Goal: Information Seeking & Learning: Learn about a topic

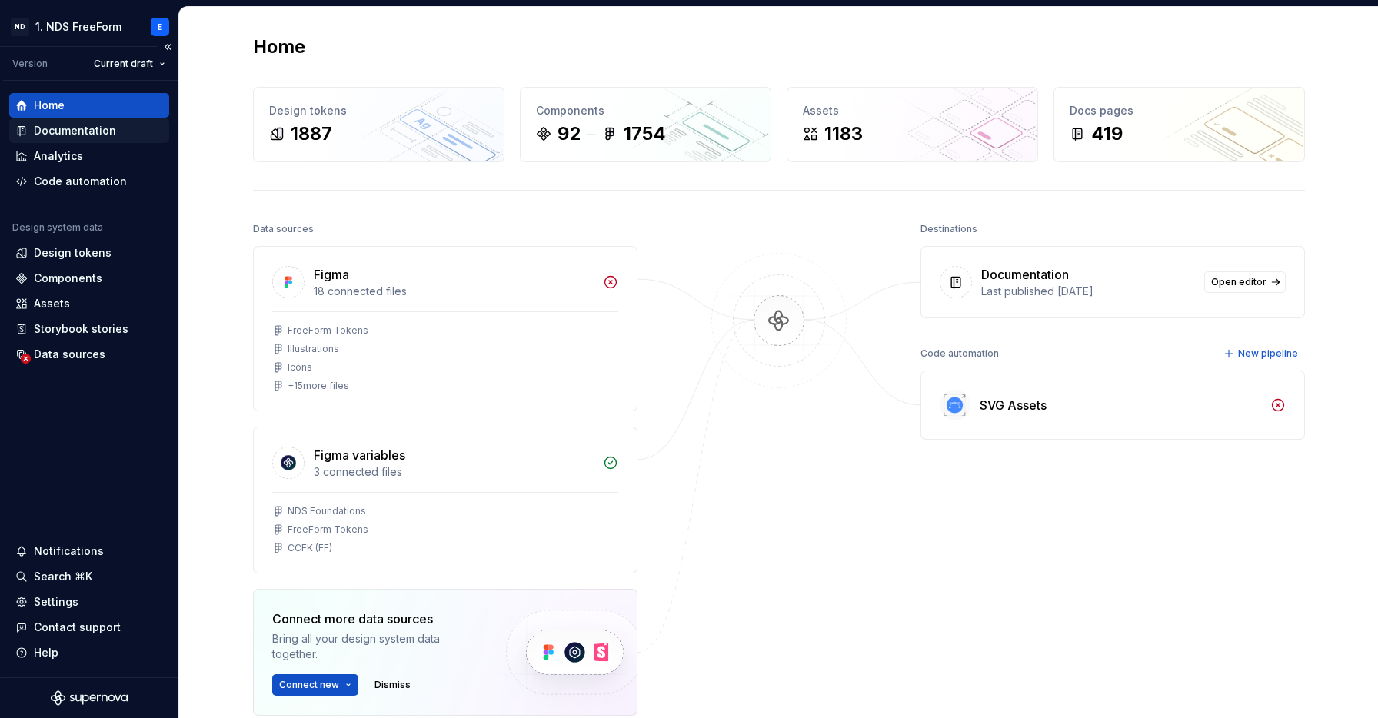
click at [93, 126] on div "Documentation" at bounding box center [75, 130] width 82 height 15
click at [59, 128] on div "Documentation" at bounding box center [75, 130] width 82 height 15
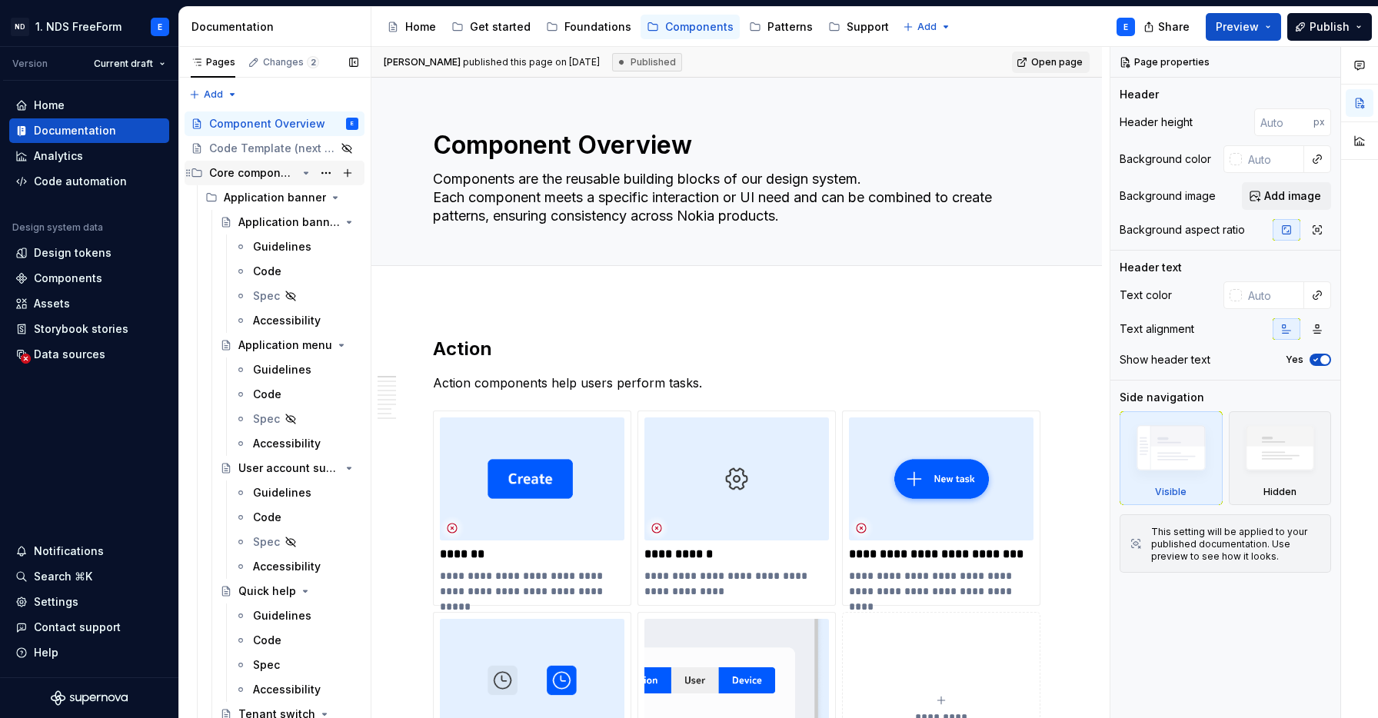
click at [300, 172] on icon "Page tree" at bounding box center [306, 173] width 12 height 12
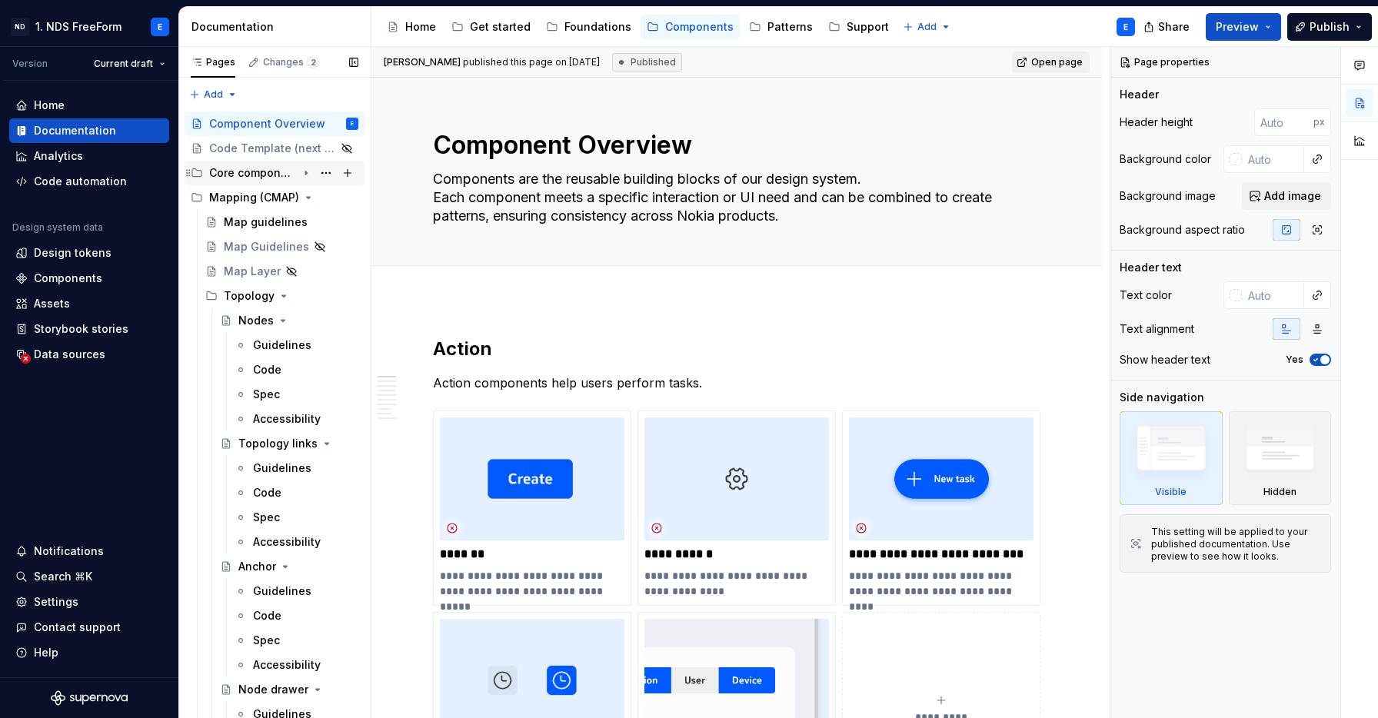
click at [305, 172] on icon "Page tree" at bounding box center [306, 174] width 2 height 4
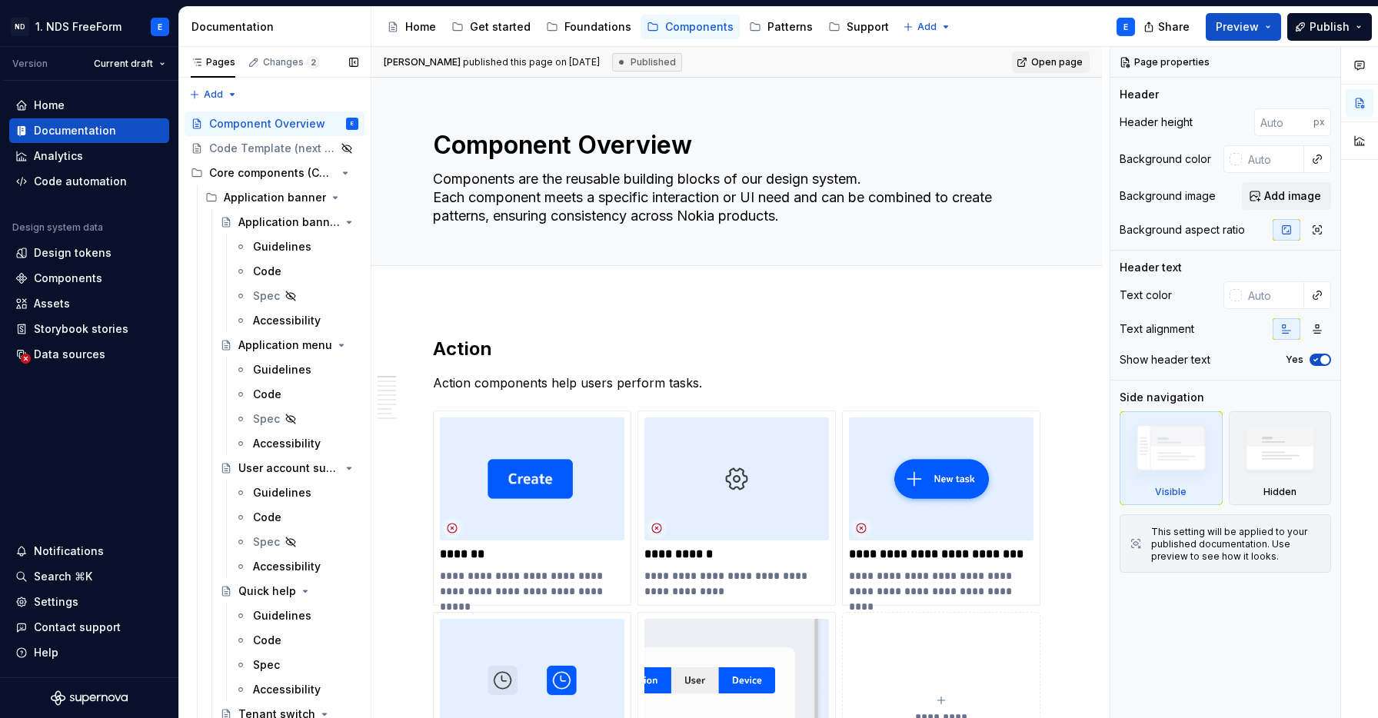
click at [339, 168] on icon "Page tree" at bounding box center [345, 173] width 12 height 12
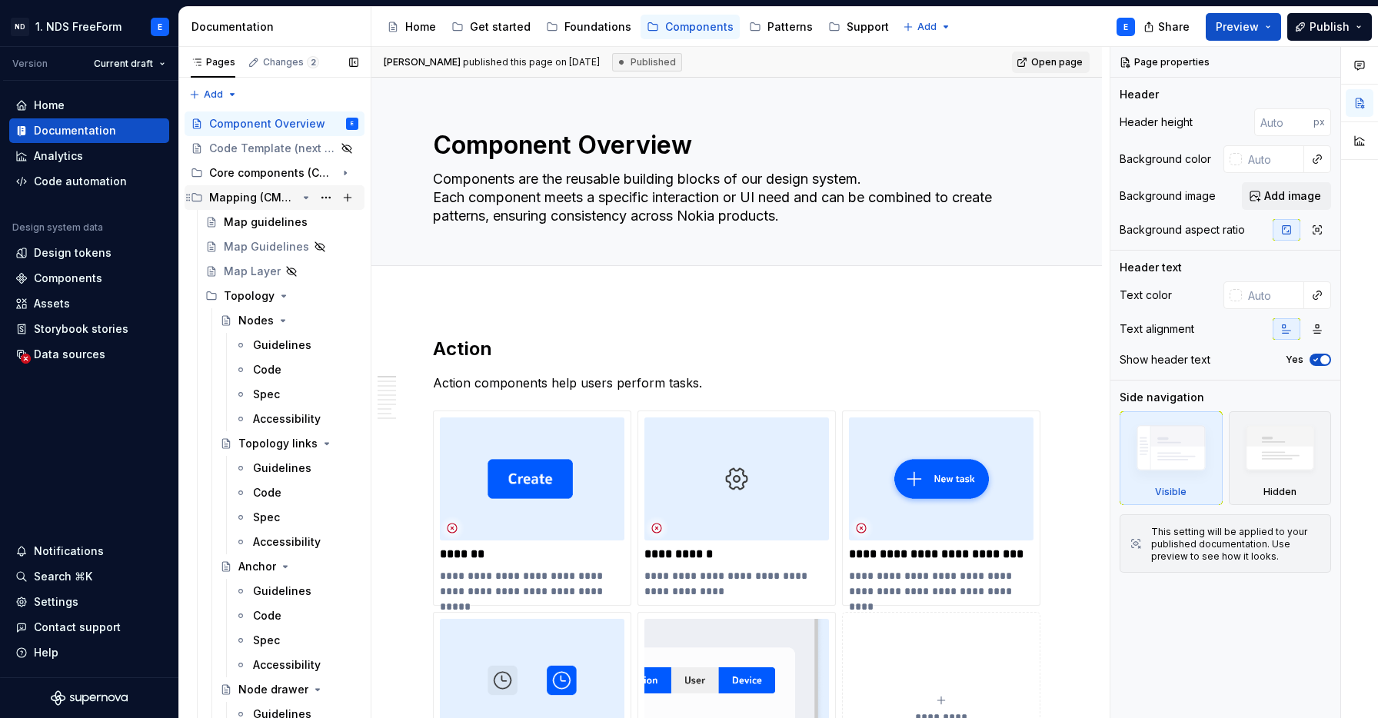
click at [300, 196] on icon "Page tree" at bounding box center [306, 198] width 12 height 12
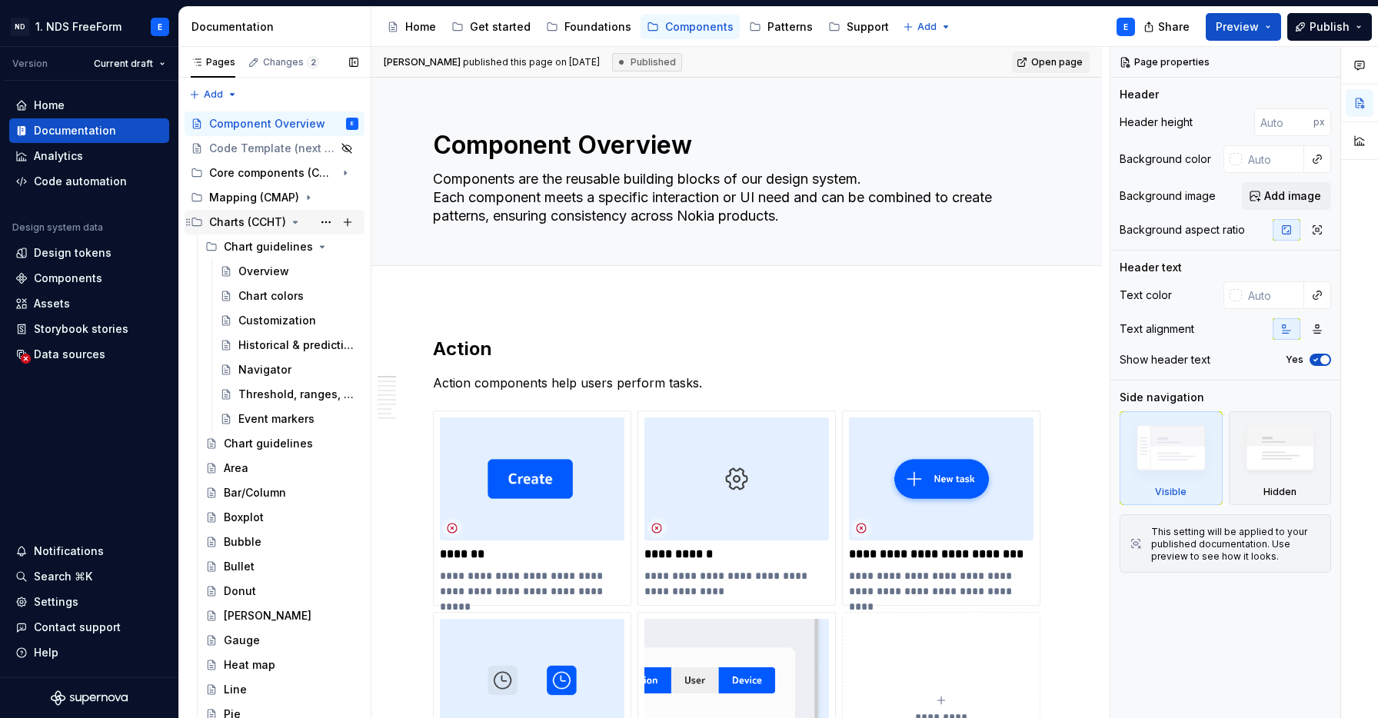
click at [295, 221] on icon "Page tree" at bounding box center [295, 222] width 12 height 12
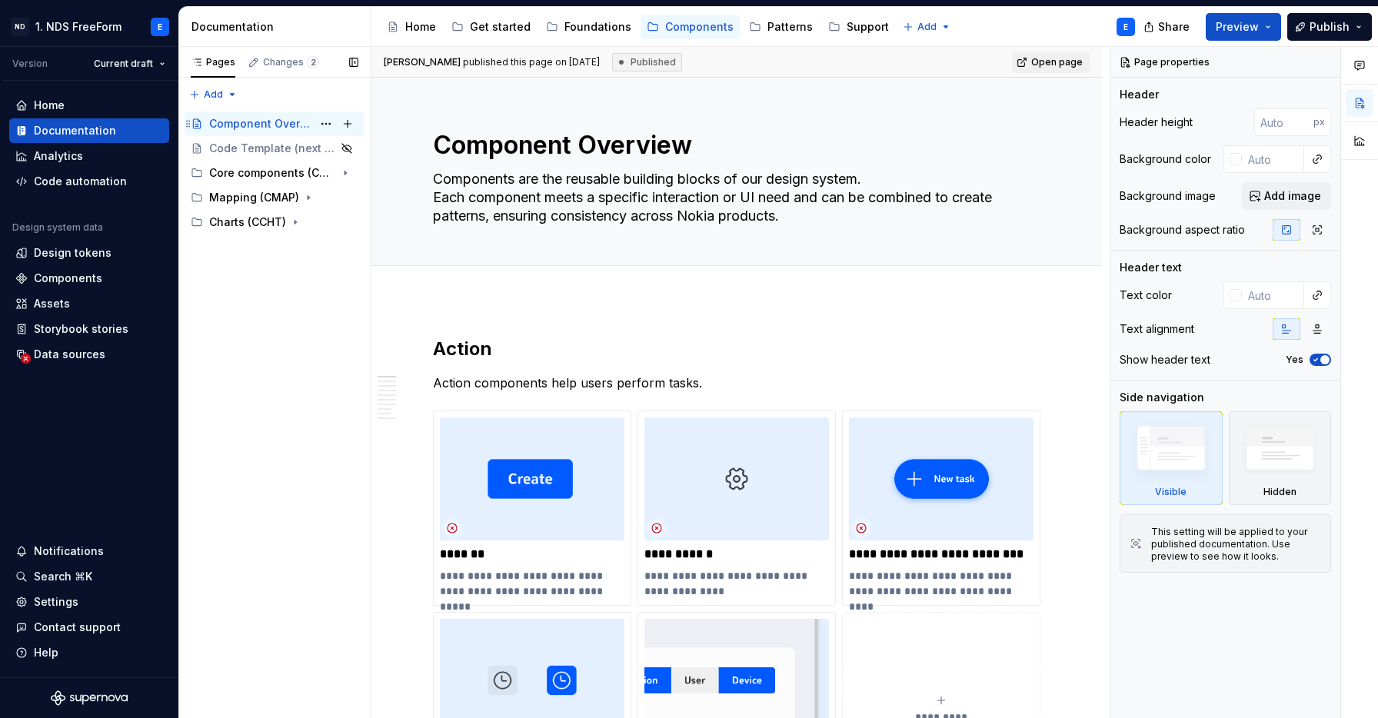
click at [298, 126] on div "Component Overview" at bounding box center [260, 123] width 103 height 15
type textarea "*"
click at [82, 282] on div "Components" at bounding box center [68, 278] width 68 height 15
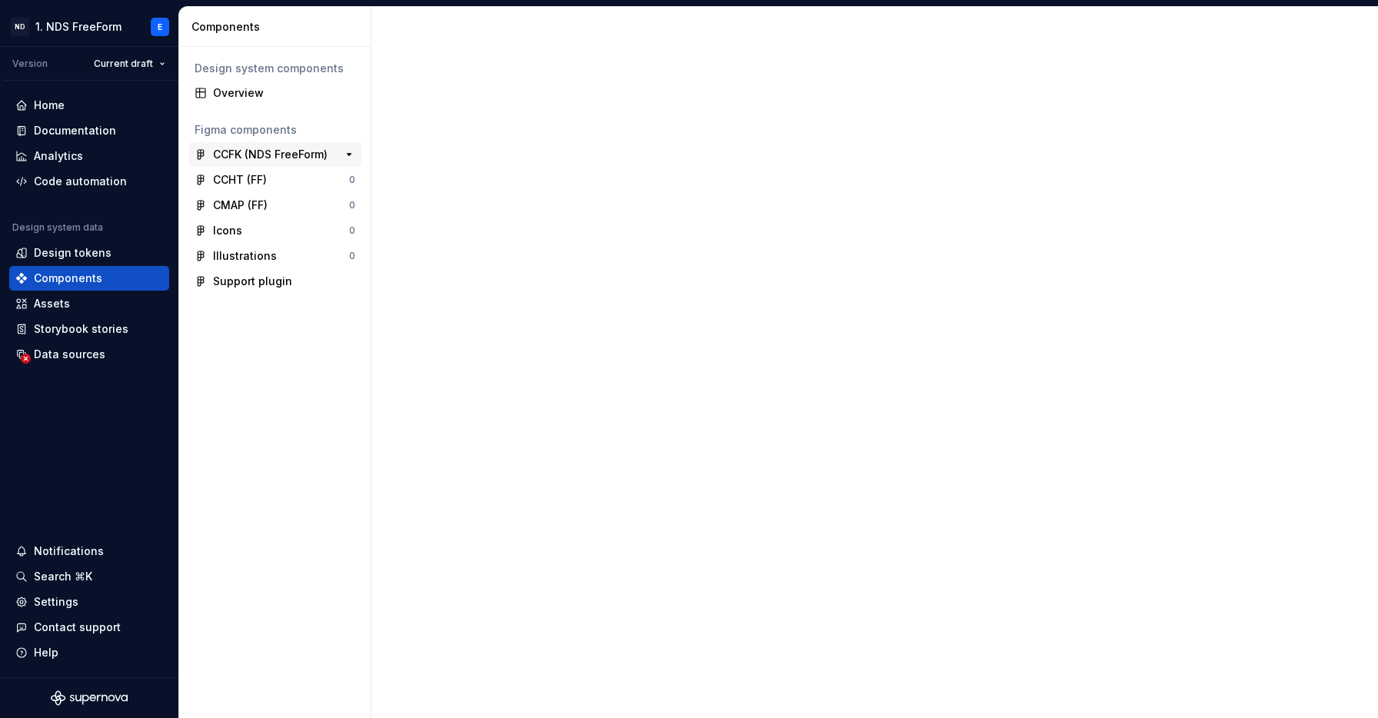
click at [258, 152] on div "CCFK (NDS FreeForm)" at bounding box center [270, 154] width 115 height 15
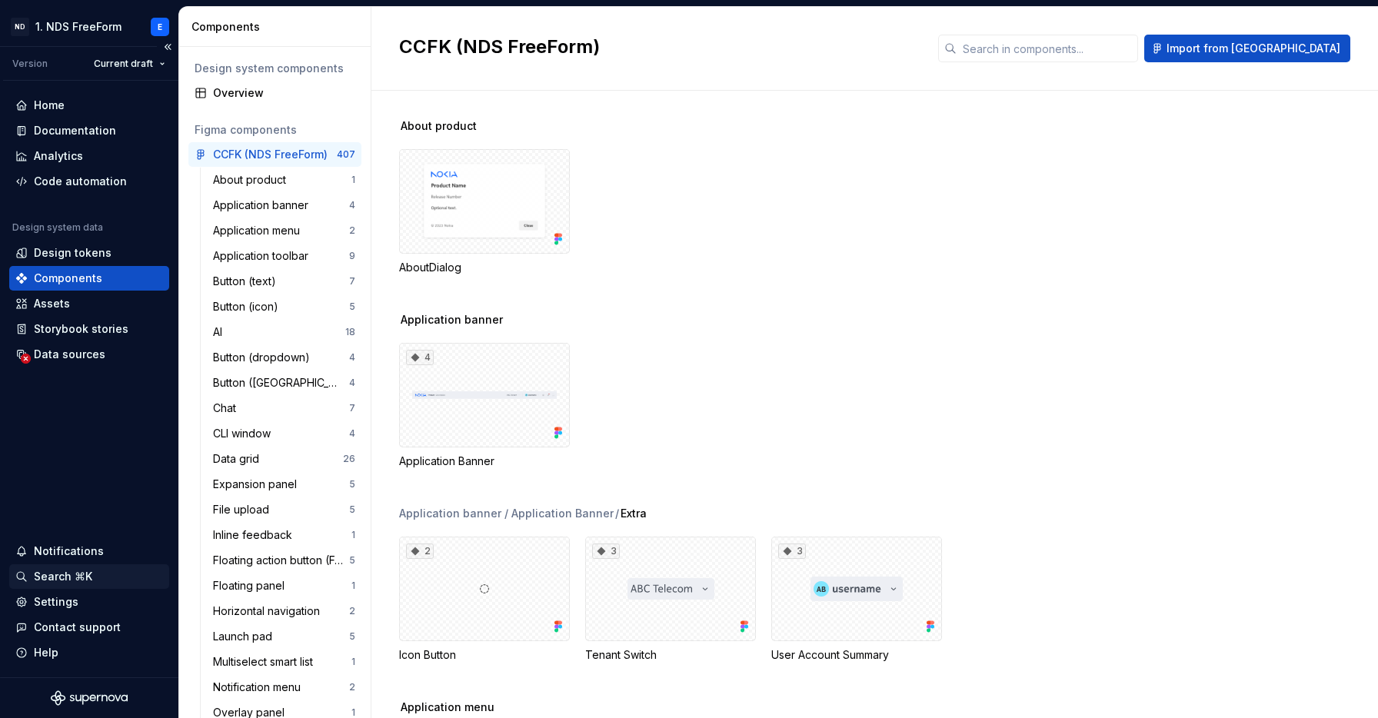
click at [84, 569] on div "Search ⌘K" at bounding box center [63, 576] width 58 height 15
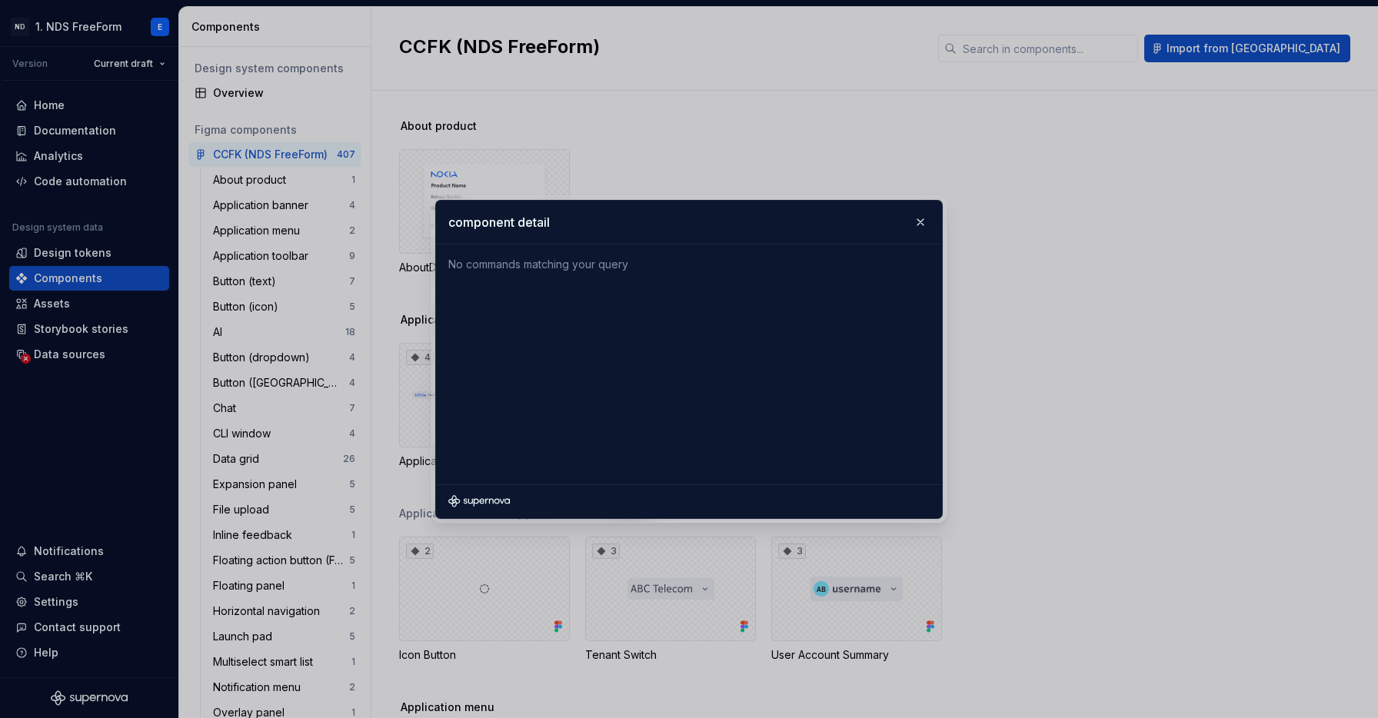
type input "component details"
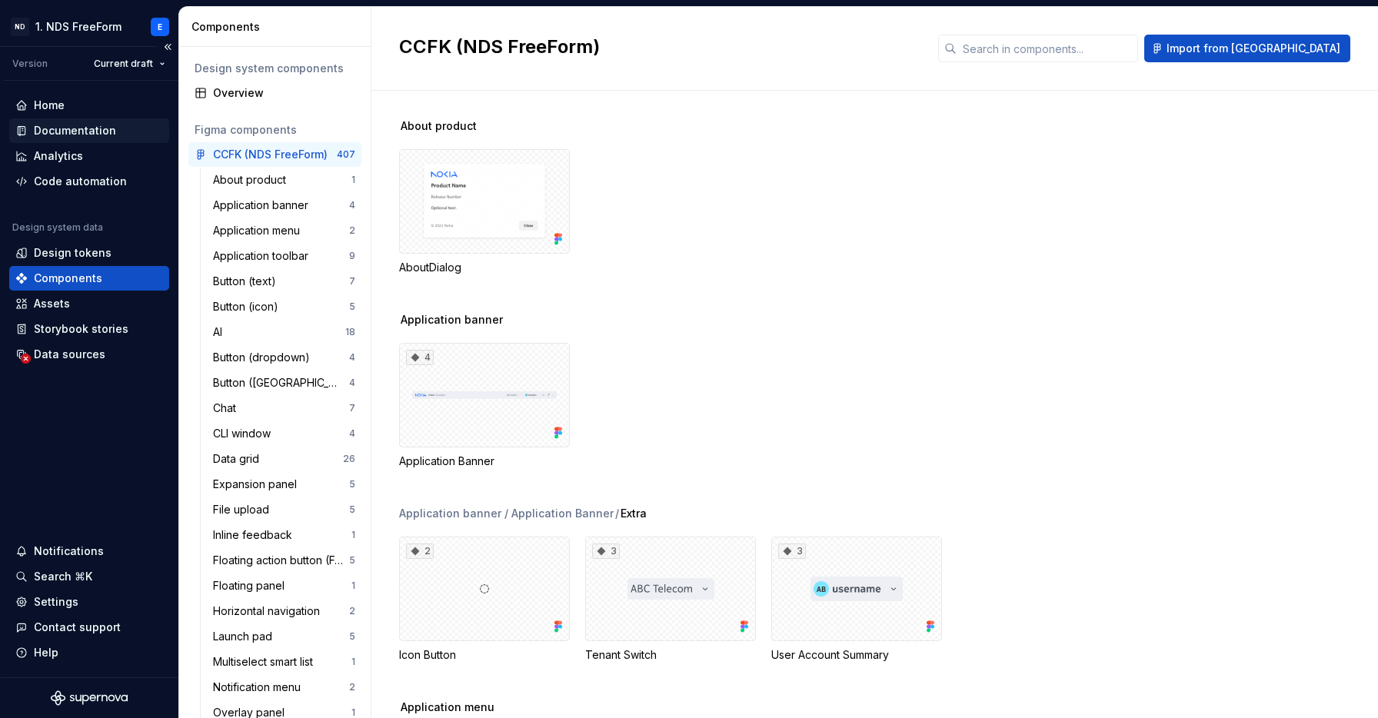
click at [83, 130] on div "Documentation" at bounding box center [75, 130] width 82 height 15
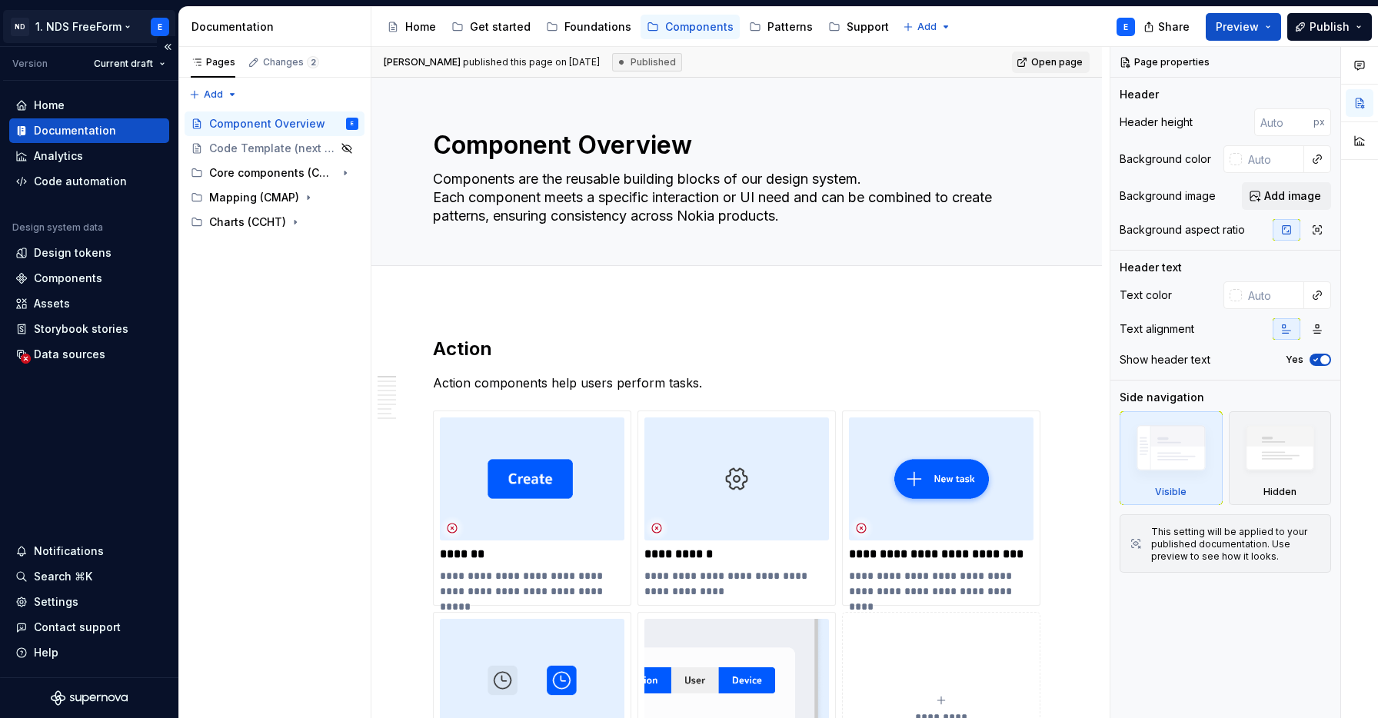
click at [82, 29] on html "ND 1. NDS FreeForm E Version Current draft Home Documentation Analytics Code au…" at bounding box center [689, 359] width 1378 height 718
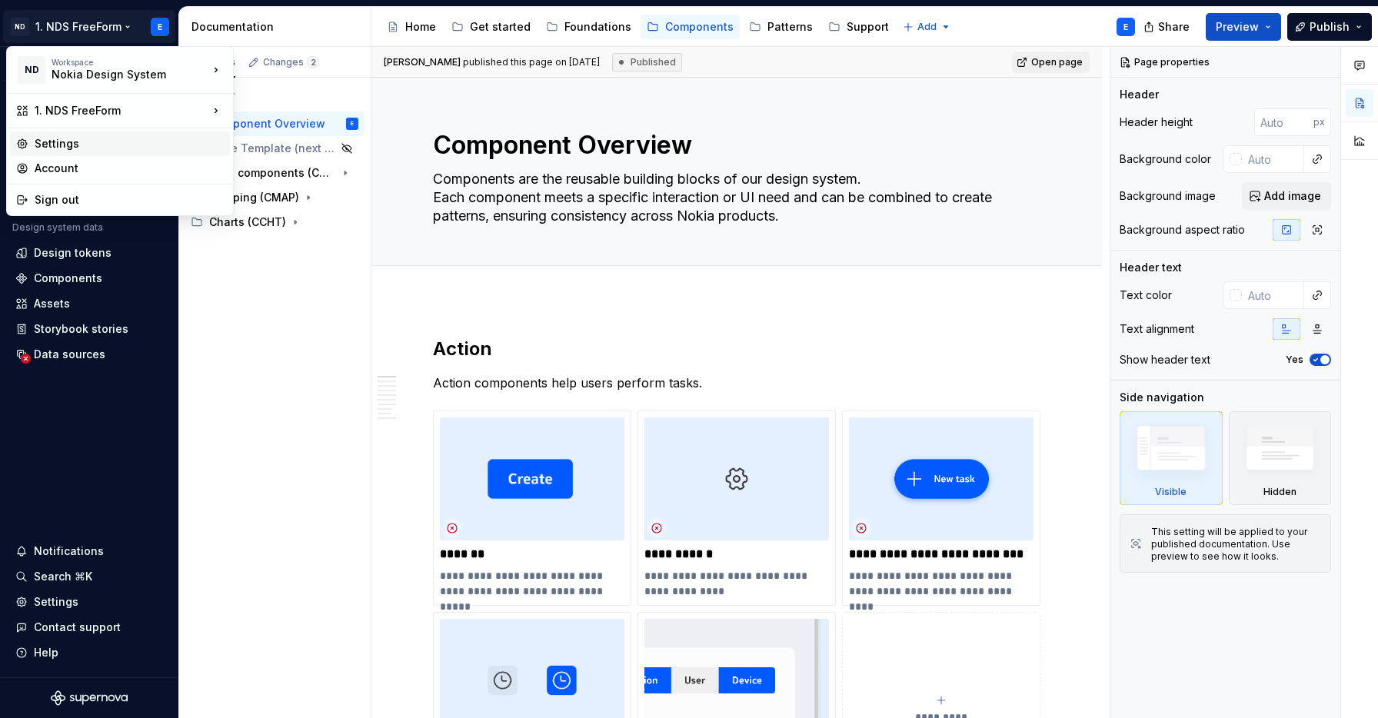
type textarea "*"
click at [112, 115] on div "1. NDS FreeForm" at bounding box center [122, 110] width 174 height 15
click at [285, 139] on div "2. NDS Connect" at bounding box center [309, 139] width 102 height 15
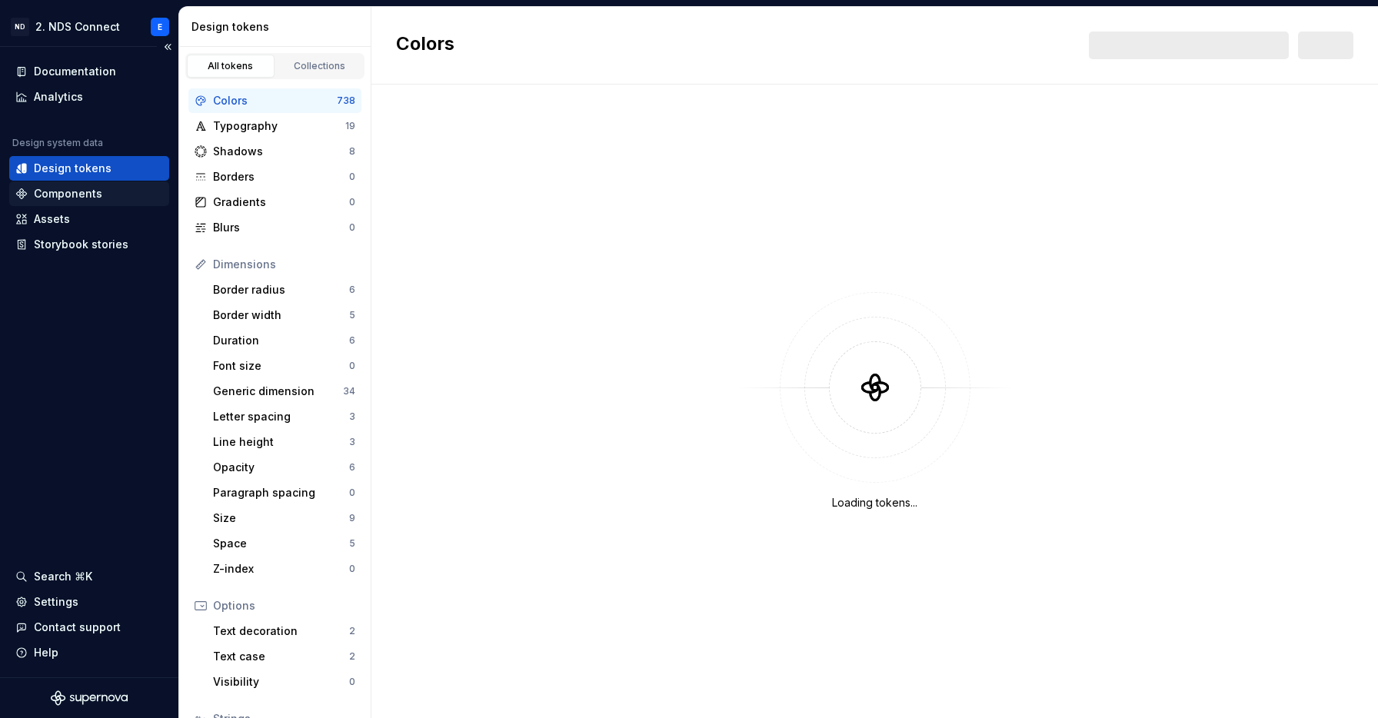
click at [65, 191] on div "Components" at bounding box center [68, 193] width 68 height 15
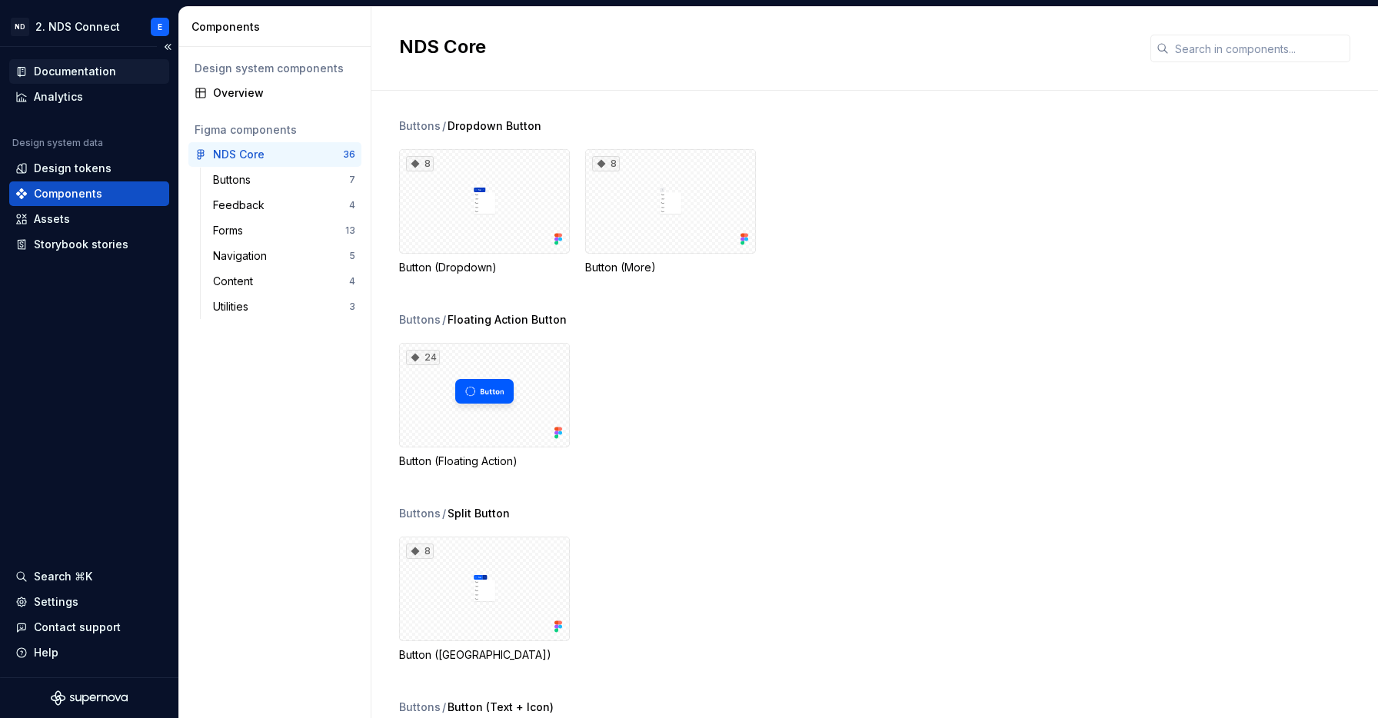
click at [68, 65] on div "Documentation" at bounding box center [75, 71] width 82 height 15
click at [87, 72] on div "Documentation" at bounding box center [75, 71] width 82 height 15
click at [242, 88] on div "Overview" at bounding box center [284, 92] width 142 height 15
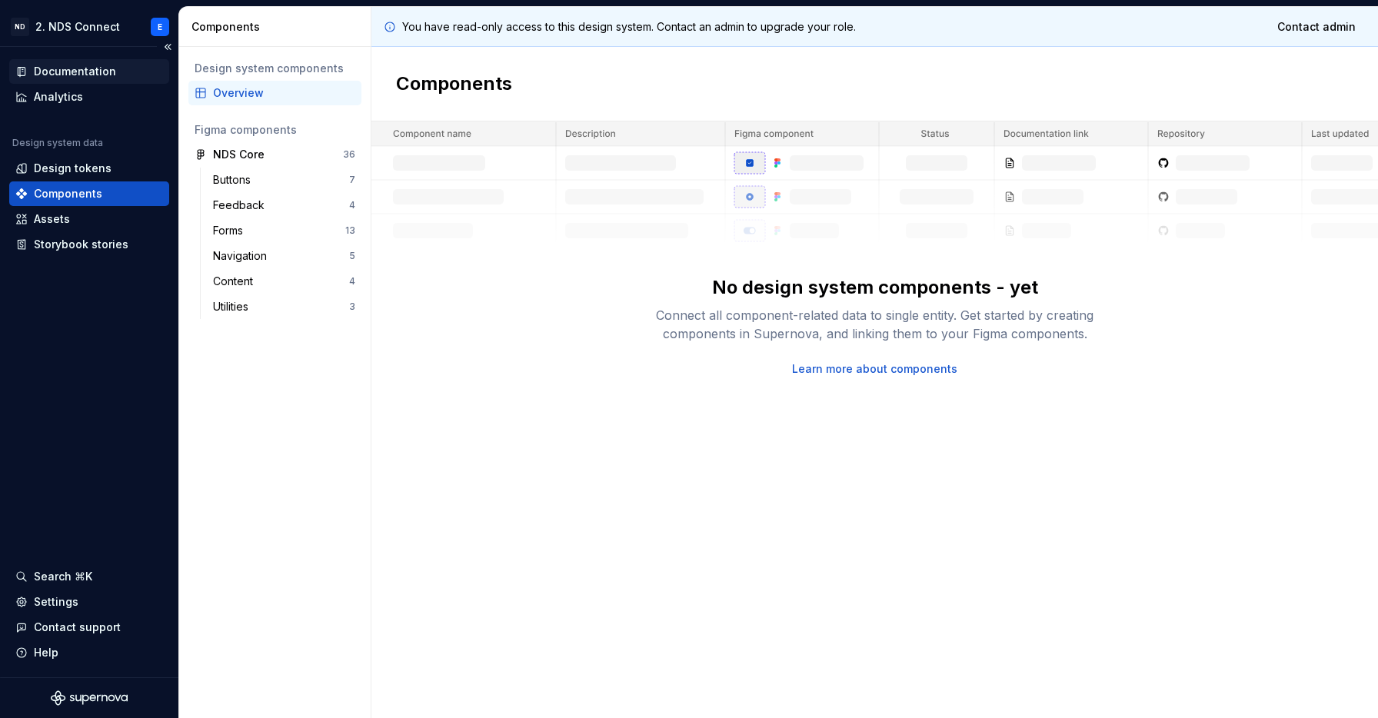
click at [74, 75] on div "Documentation" at bounding box center [75, 71] width 82 height 15
click at [63, 572] on div "Search ⌘K" at bounding box center [63, 576] width 58 height 15
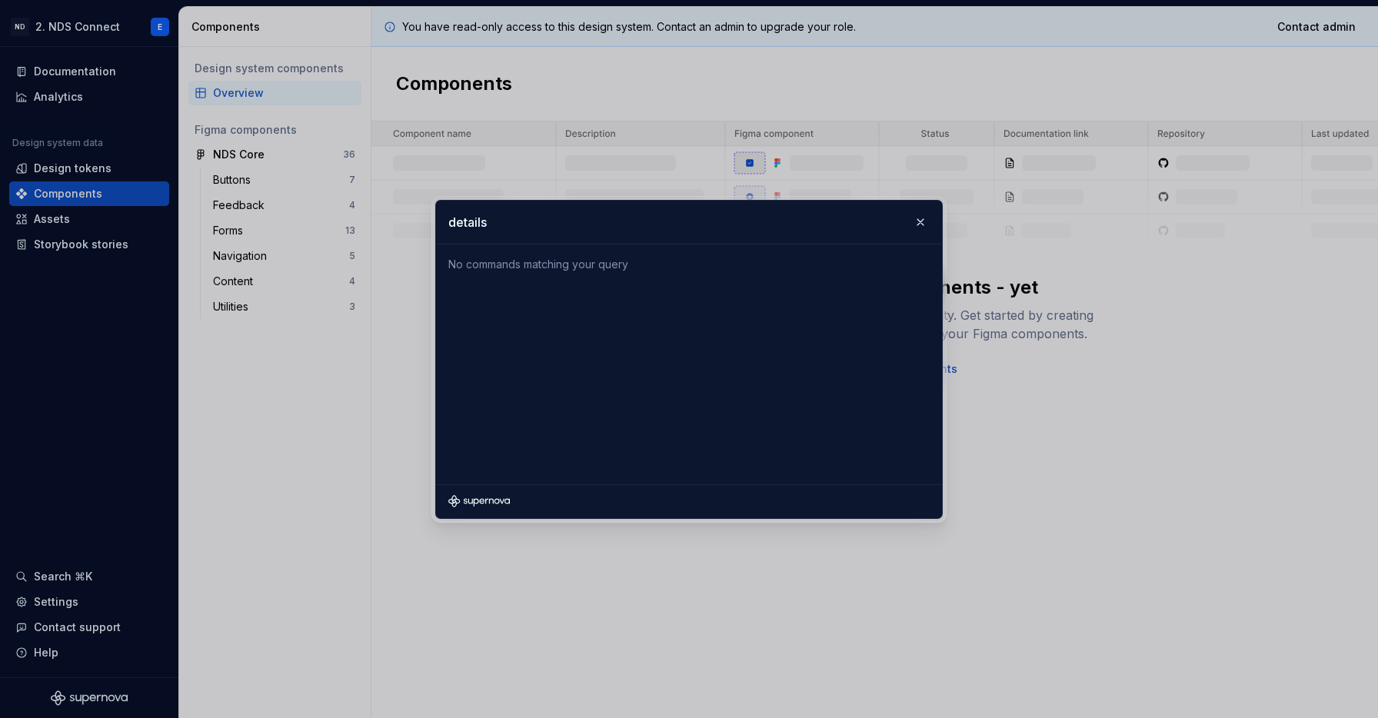
type input "s"
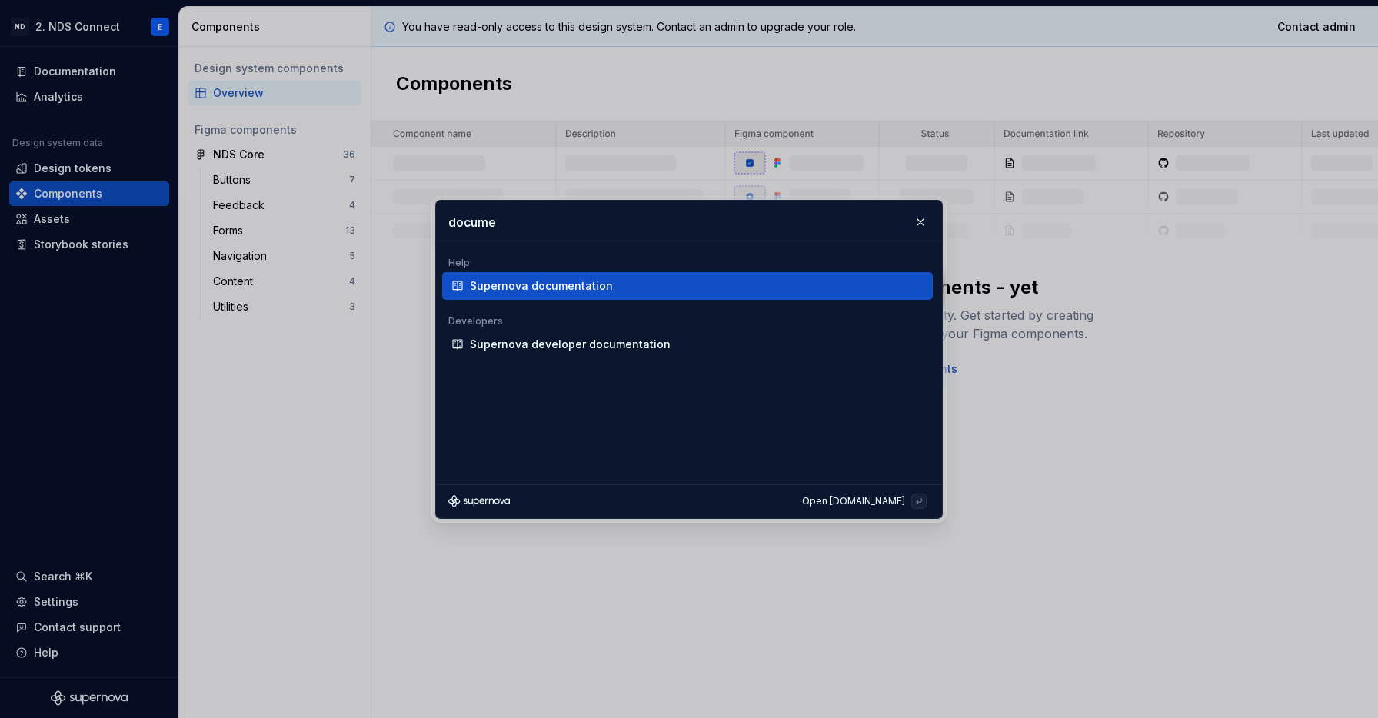
type input "documen"
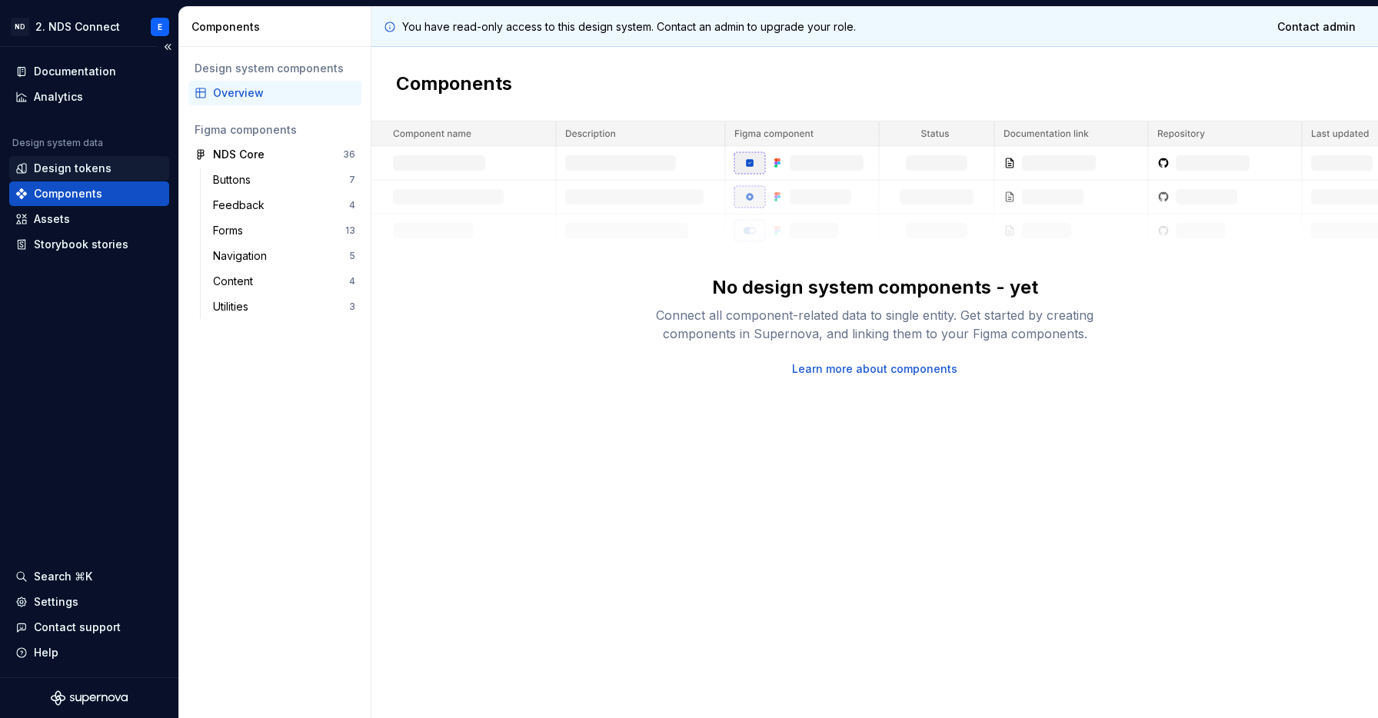
click at [65, 171] on div "Design tokens" at bounding box center [73, 168] width 78 height 15
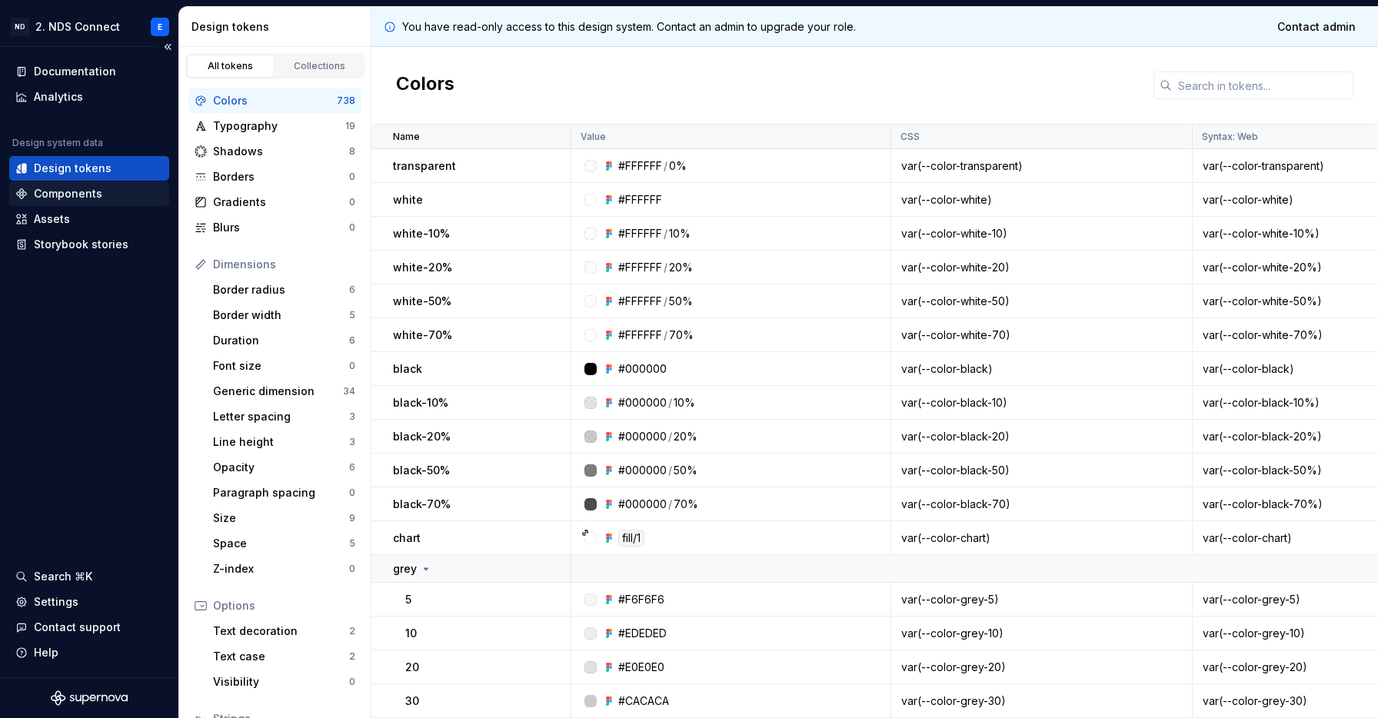
click at [89, 194] on div "Components" at bounding box center [68, 193] width 68 height 15
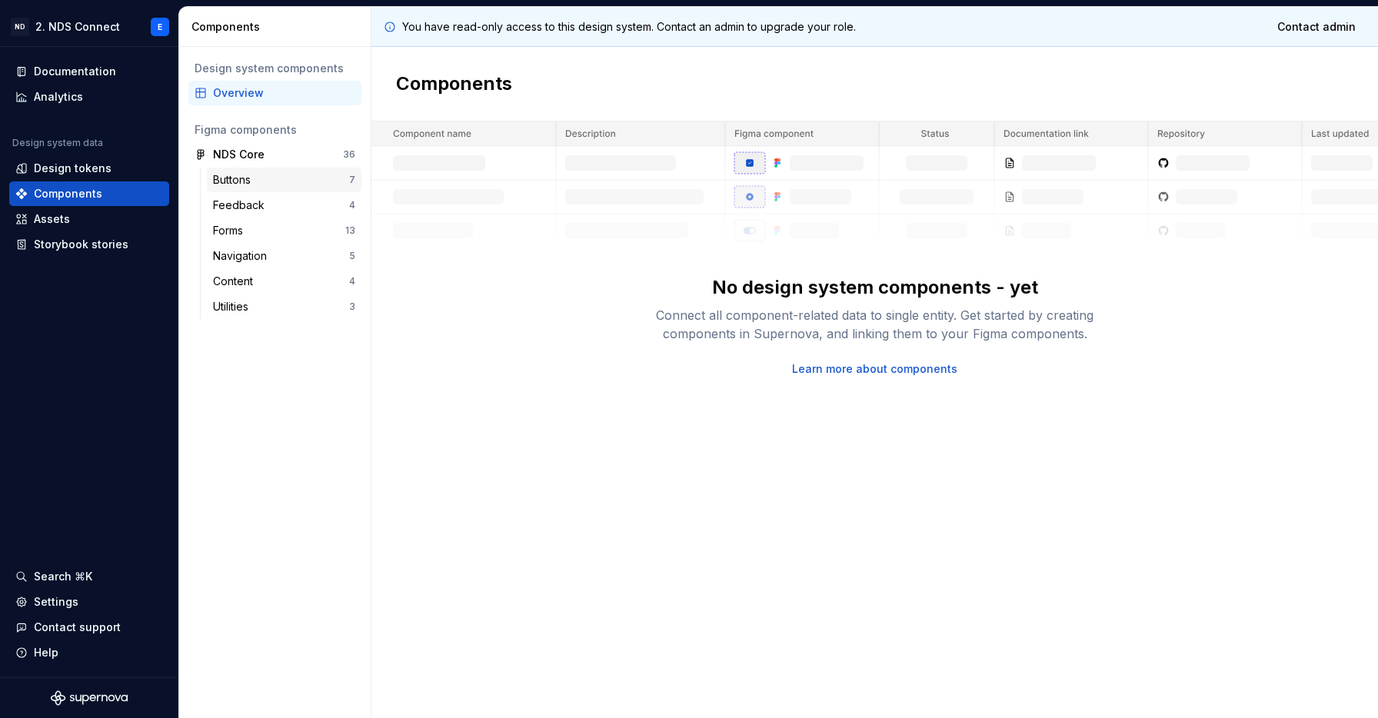
click at [247, 171] on div "Buttons 7" at bounding box center [284, 180] width 155 height 25
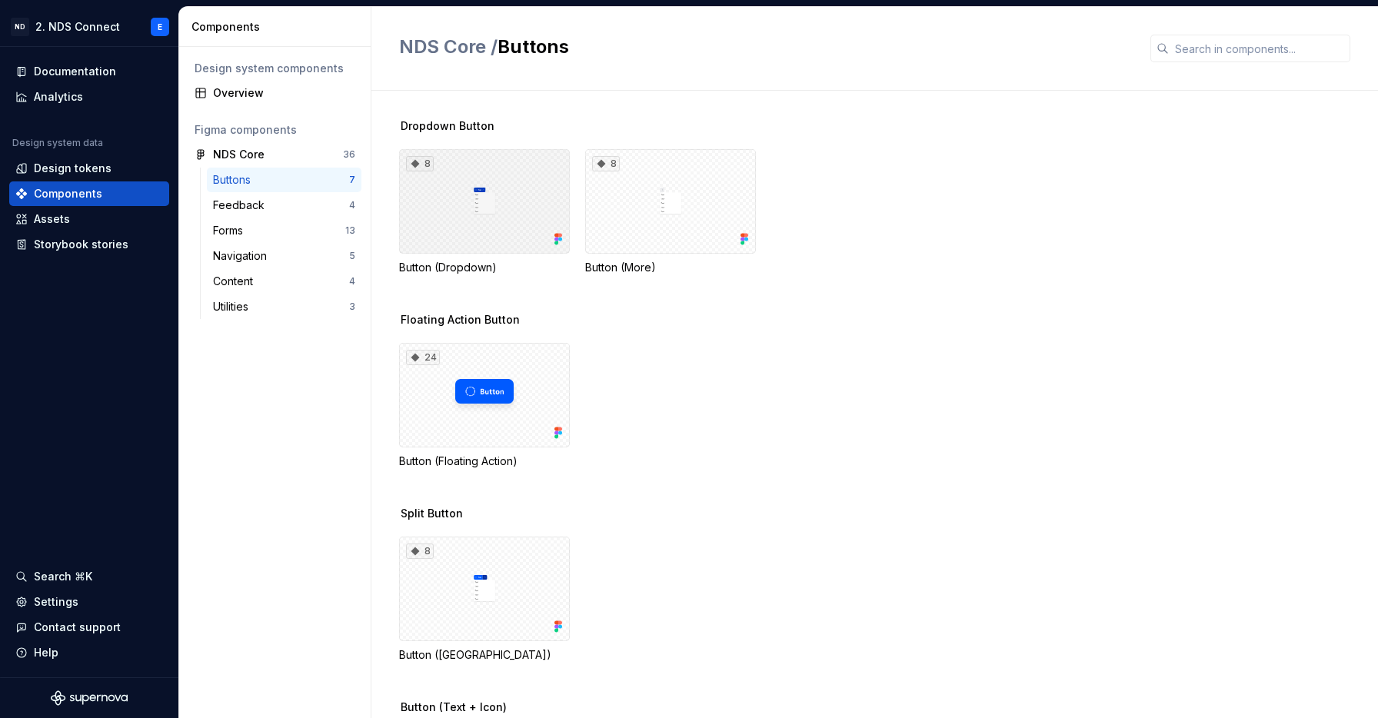
click at [542, 208] on div "8" at bounding box center [484, 201] width 171 height 105
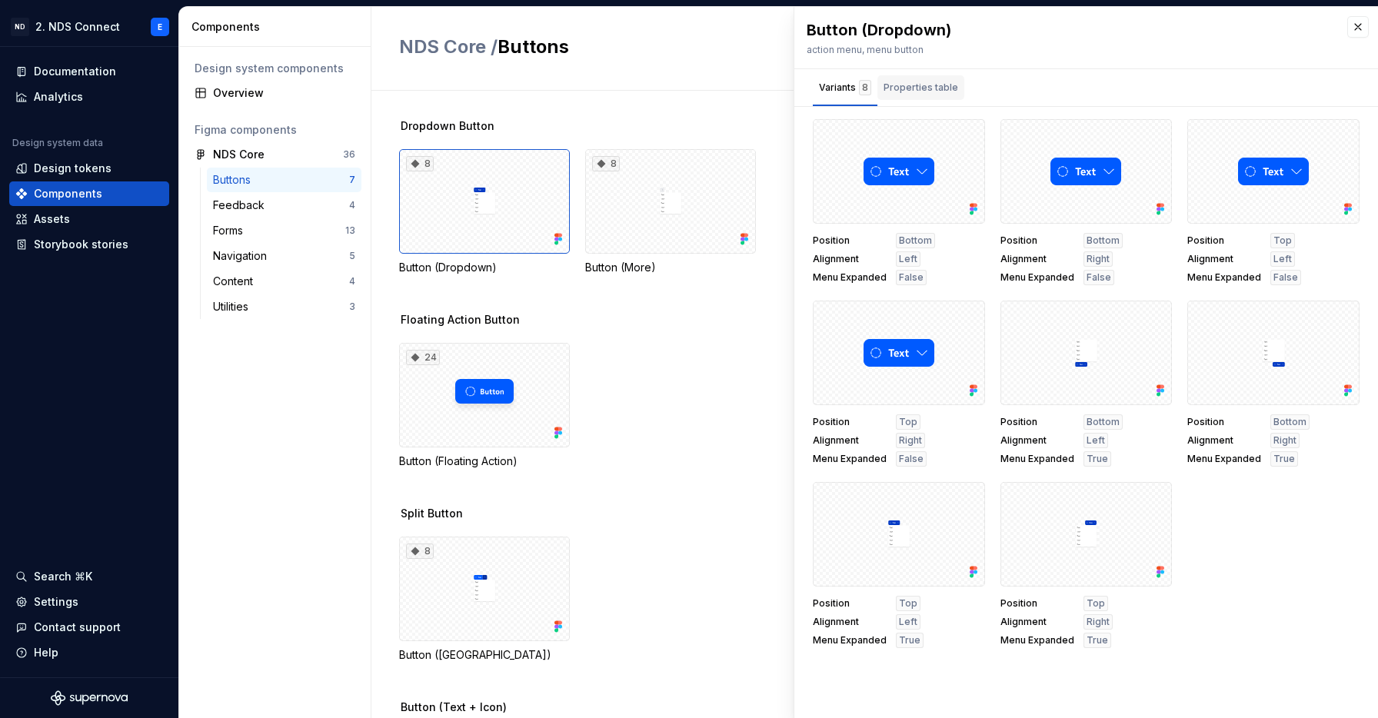
click at [905, 85] on div "Properties table" at bounding box center [921, 87] width 75 height 15
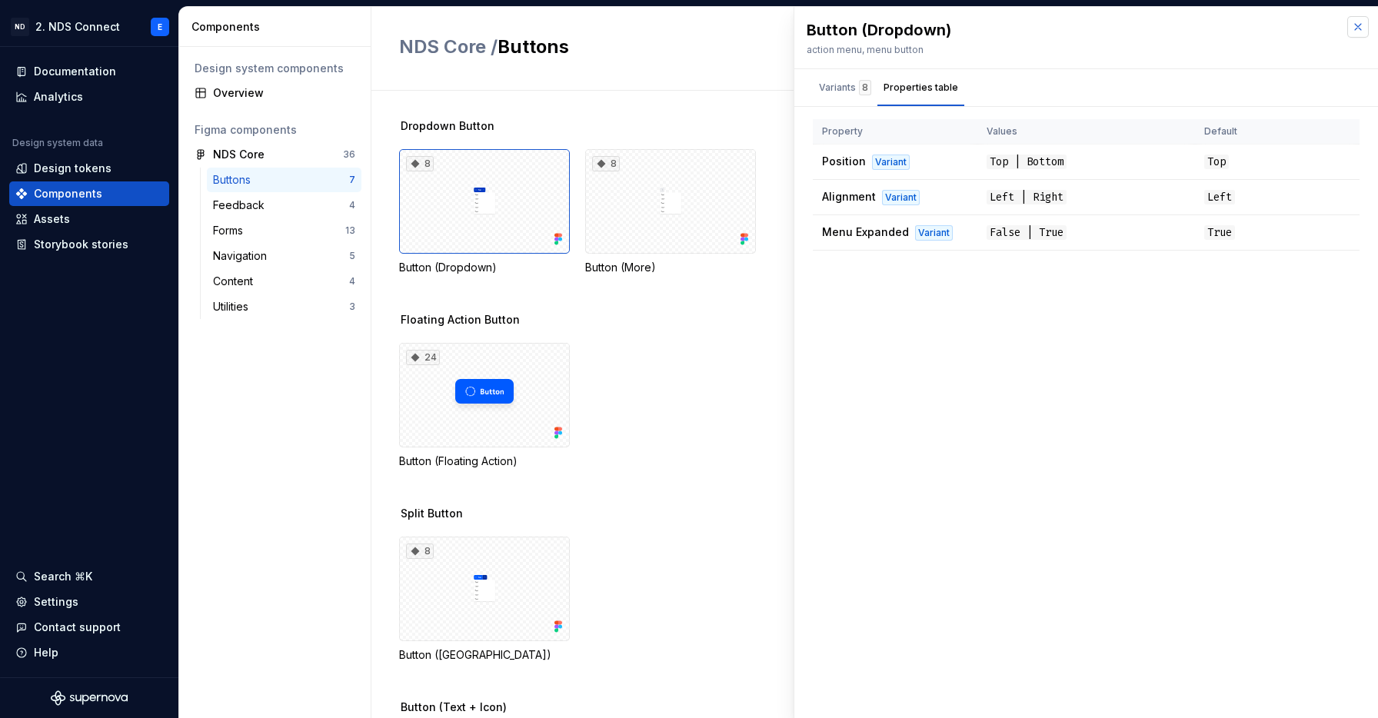
click at [1360, 25] on button "button" at bounding box center [1359, 27] width 22 height 22
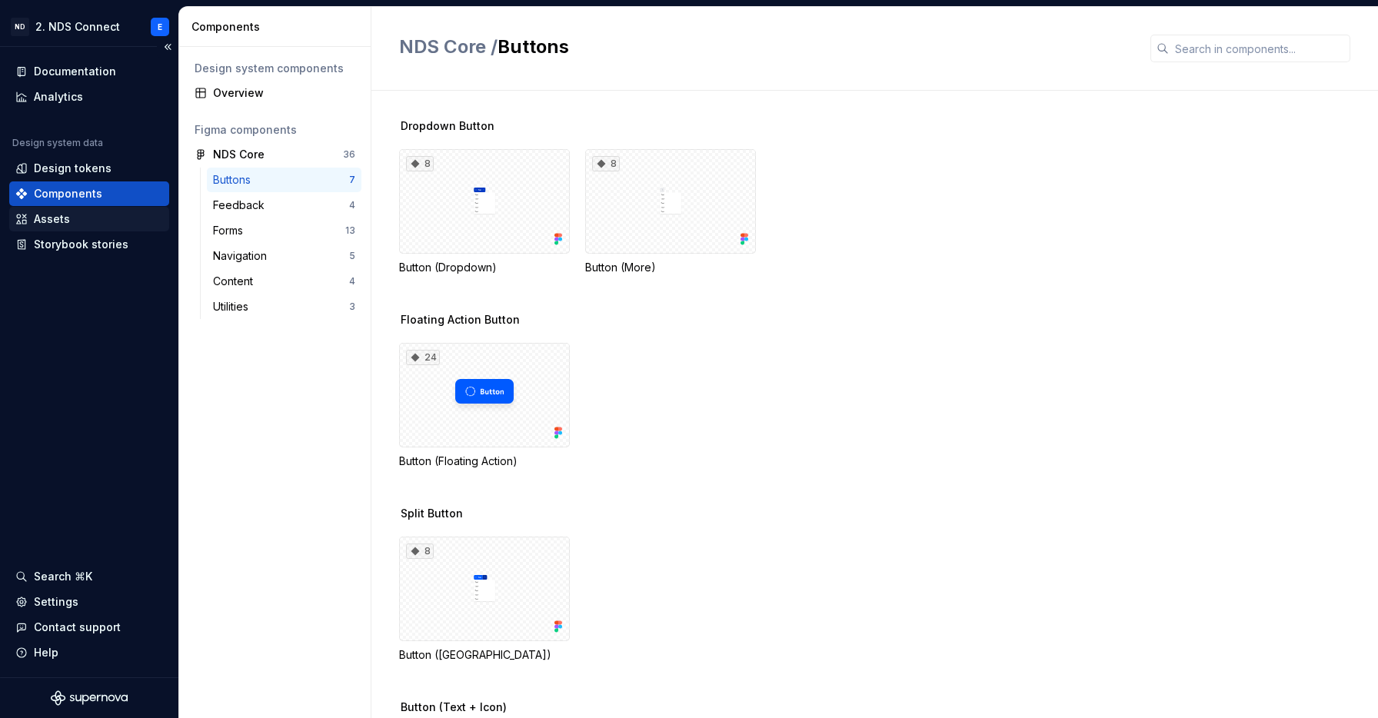
click at [79, 215] on div "Assets" at bounding box center [89, 219] width 148 height 15
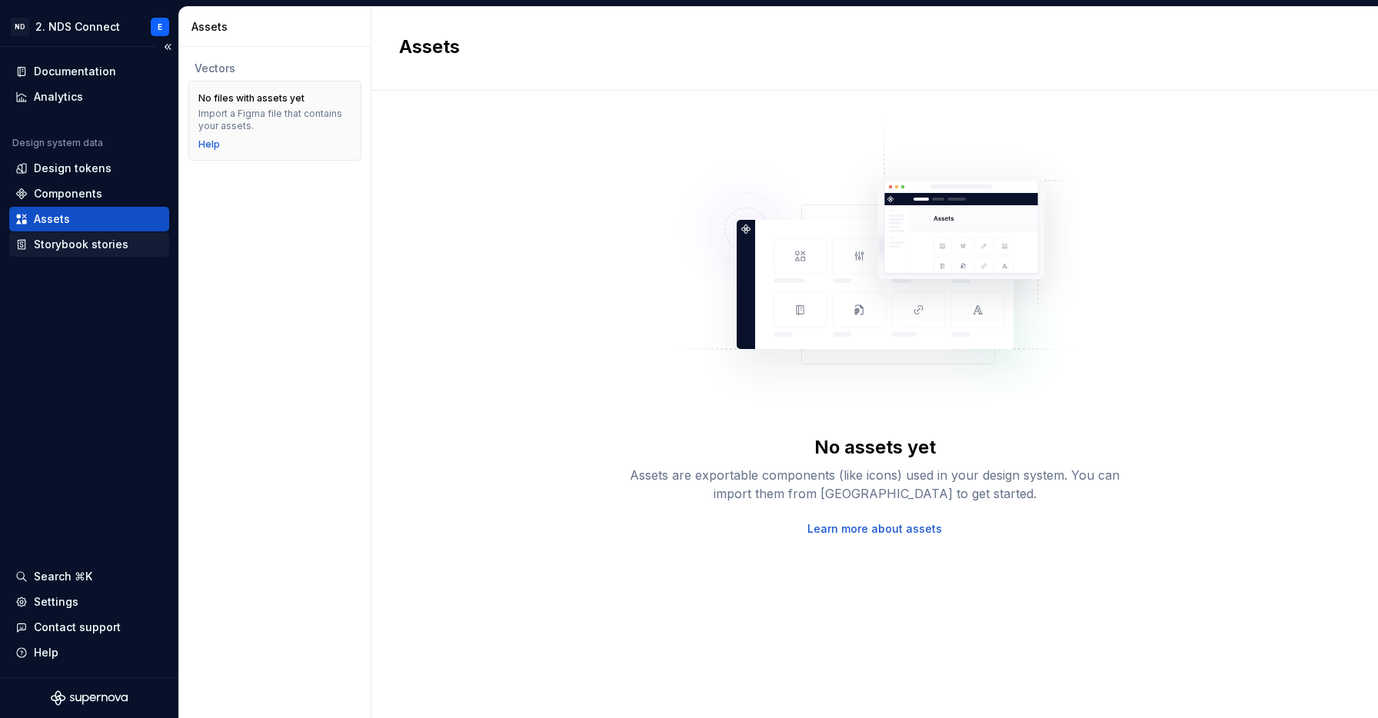
click at [68, 239] on div "Storybook stories" at bounding box center [81, 244] width 95 height 15
